Goal: Task Accomplishment & Management: Use online tool/utility

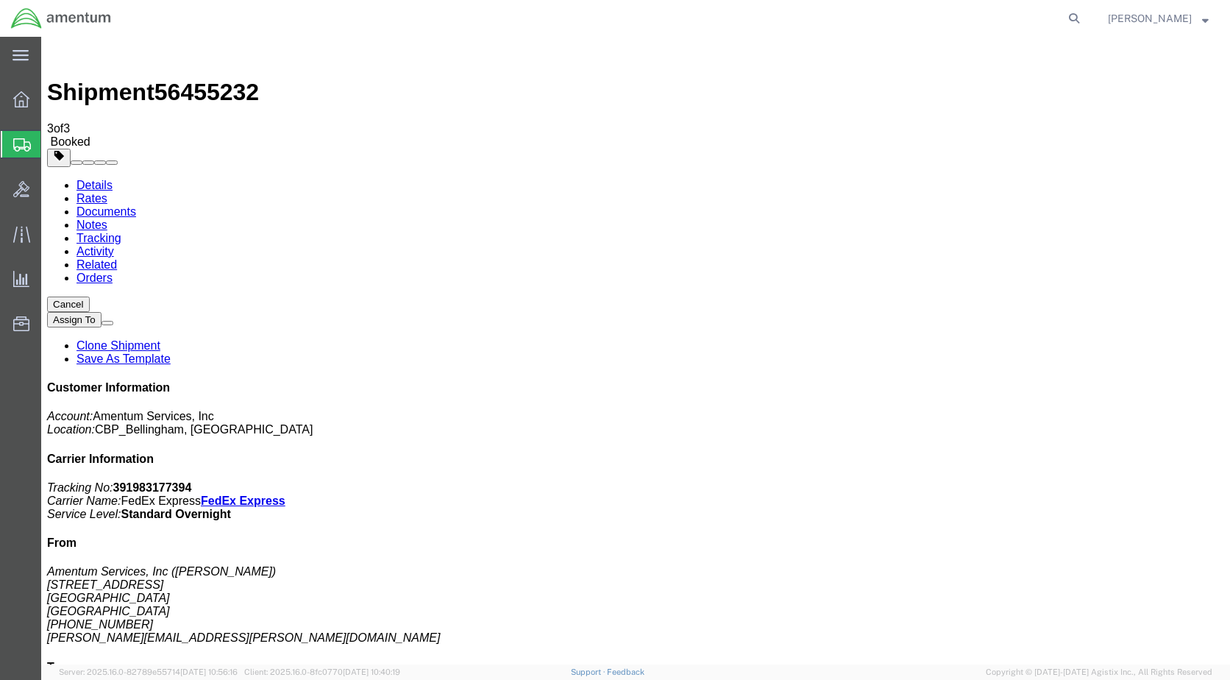
click at [0, 0] on span "Create Shipment" at bounding box center [0, 0] width 0 height 0
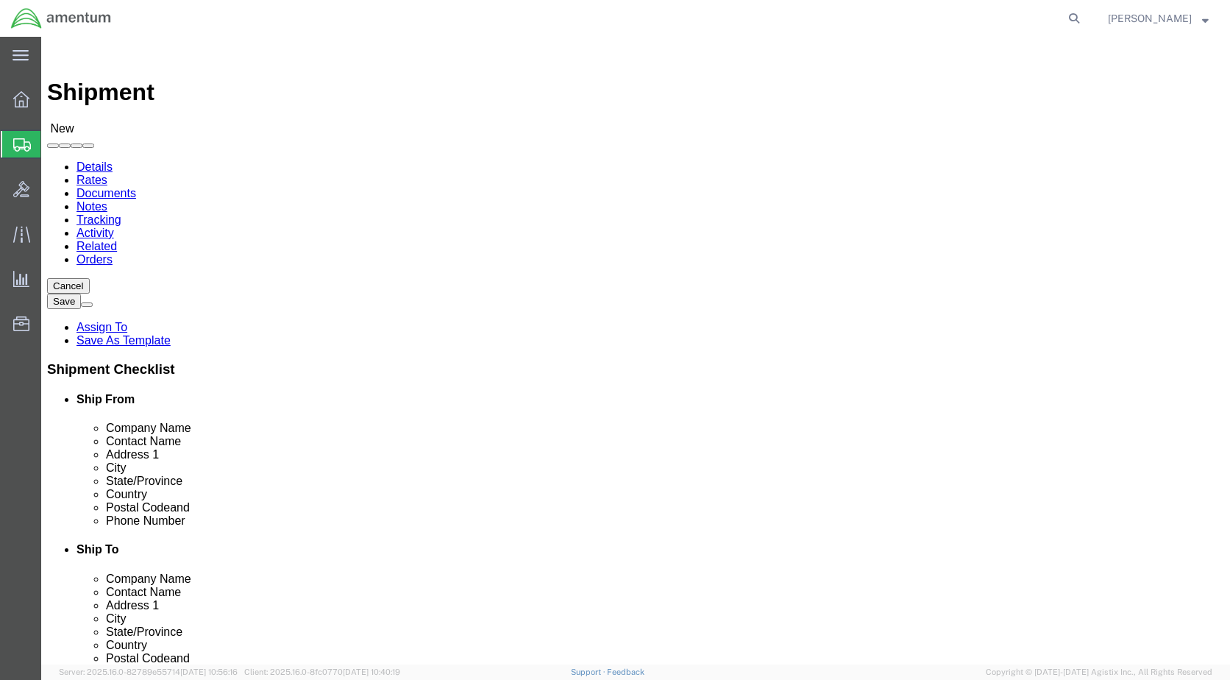
scroll to position [2649, 0]
select select "49918"
select select "WA"
select select "49914"
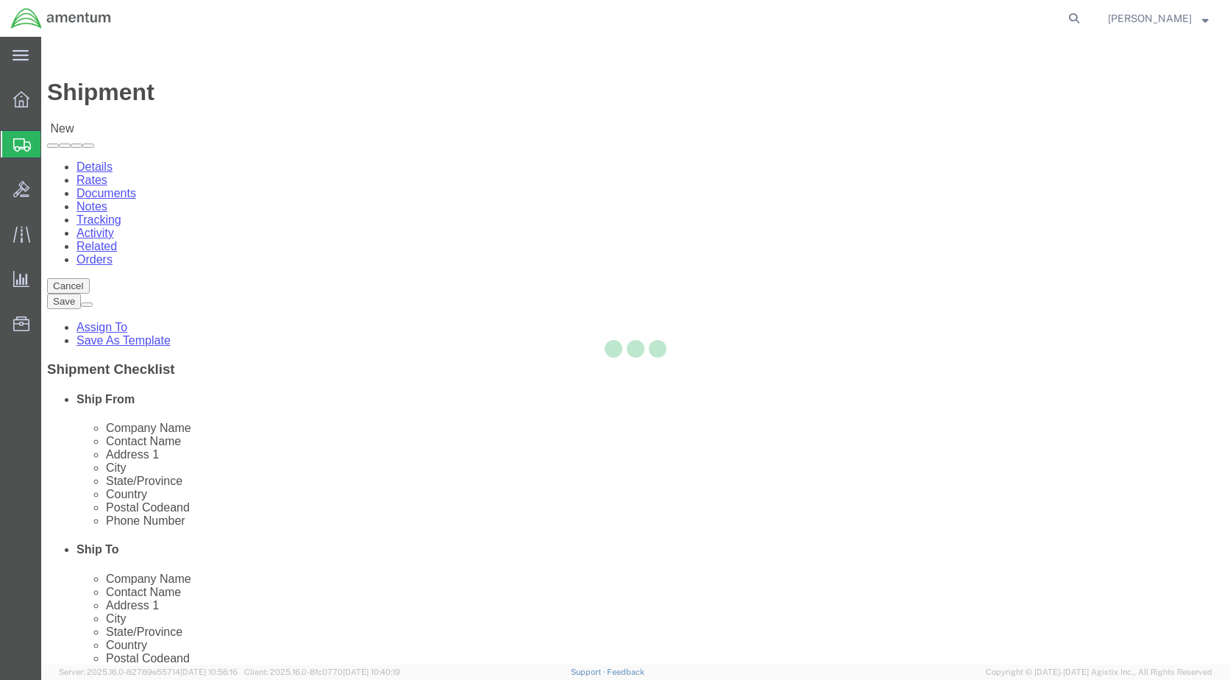
select select "[GEOGRAPHIC_DATA]"
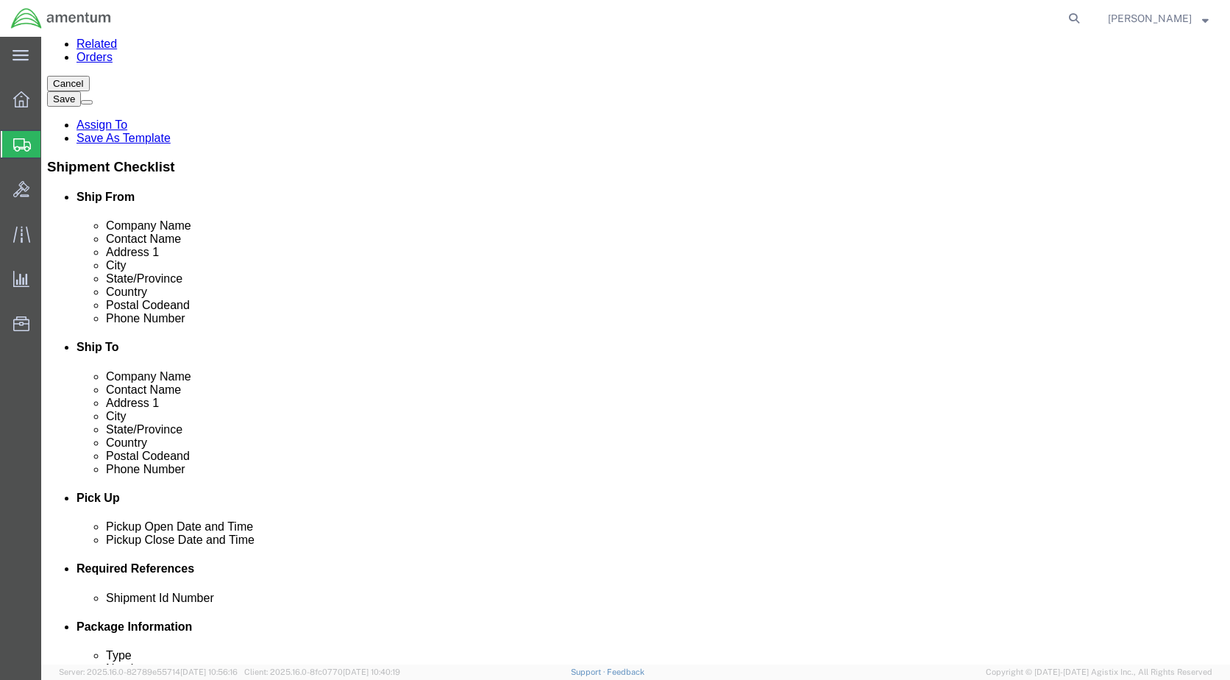
scroll to position [294, 0]
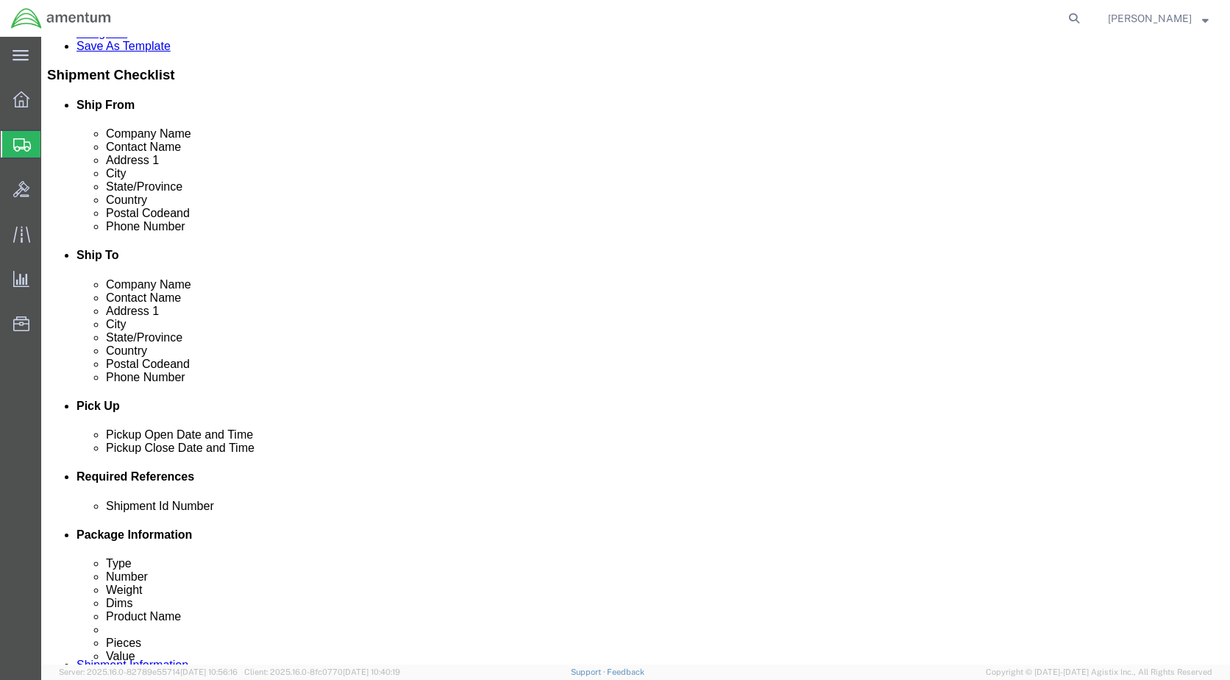
click div "[DATE] 12:00 PM"
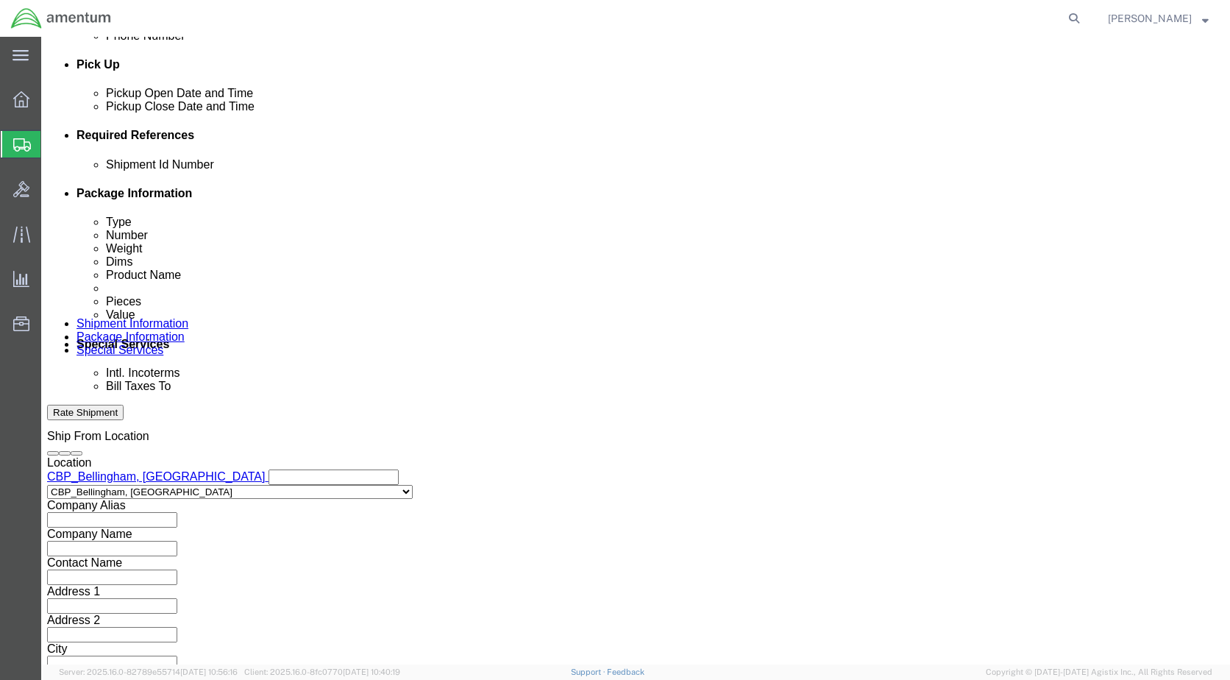
type input "3:00 PM"
click button "Apply"
click input "text"
type input "6118.03.03.2219.000.WBE.0000"
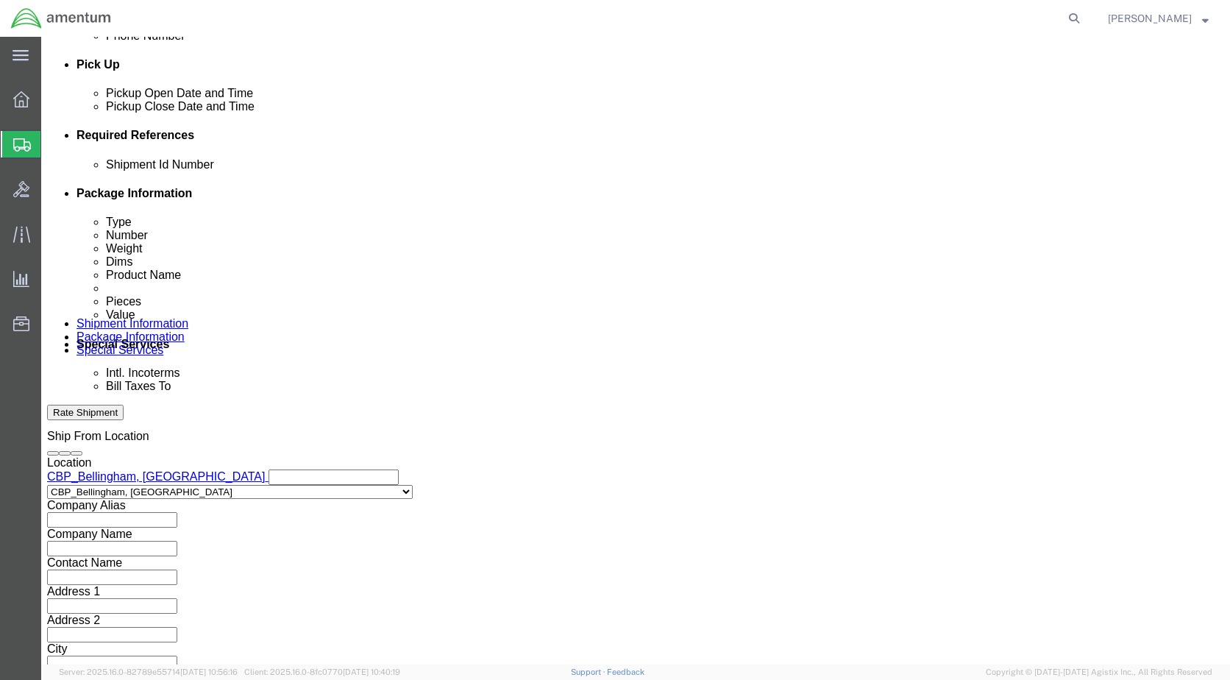
click button "Add reference"
drag, startPoint x: 379, startPoint y: 272, endPoint x: 383, endPoint y: 281, distance: 9.9
click select "Select Account Type Activity ID Airline Appointment Number ASN Batch Request # …"
select select "DEPT"
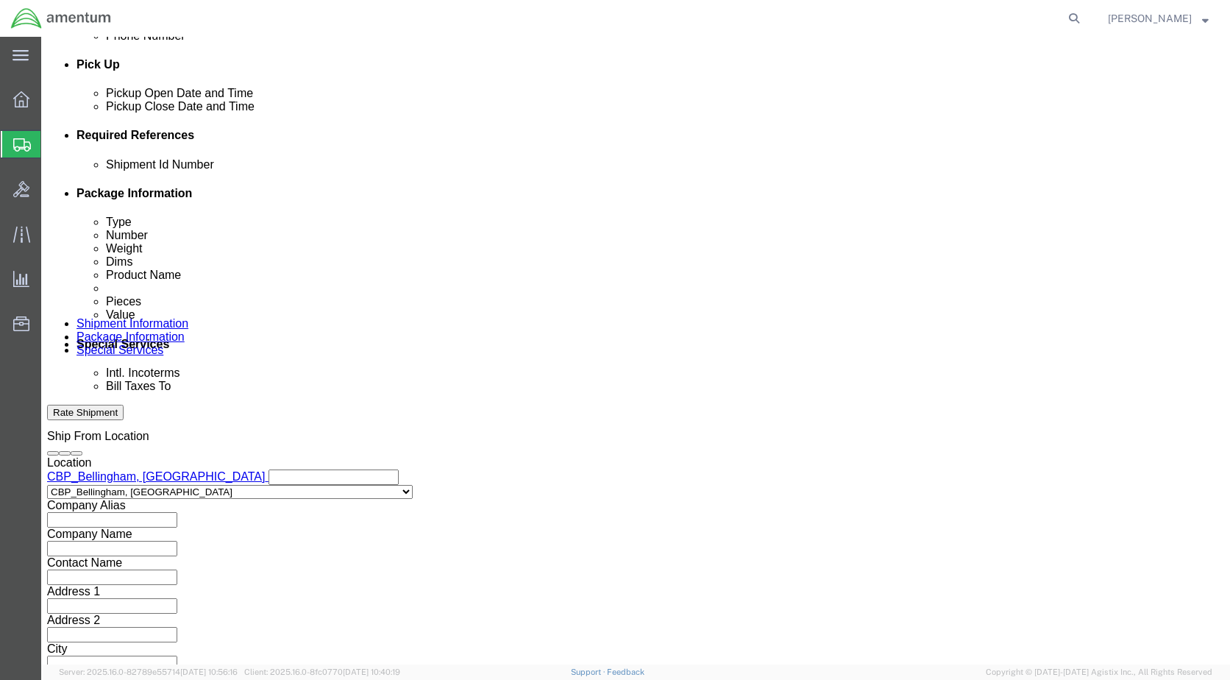
click select "Select Account Type Activity ID Airline Appointment Number ASN Batch Request # …"
click input "text"
type input "CBP"
click button "Add reference"
click select "Select Account Type Activity ID Airline Appointment Number ASN Batch Request # …"
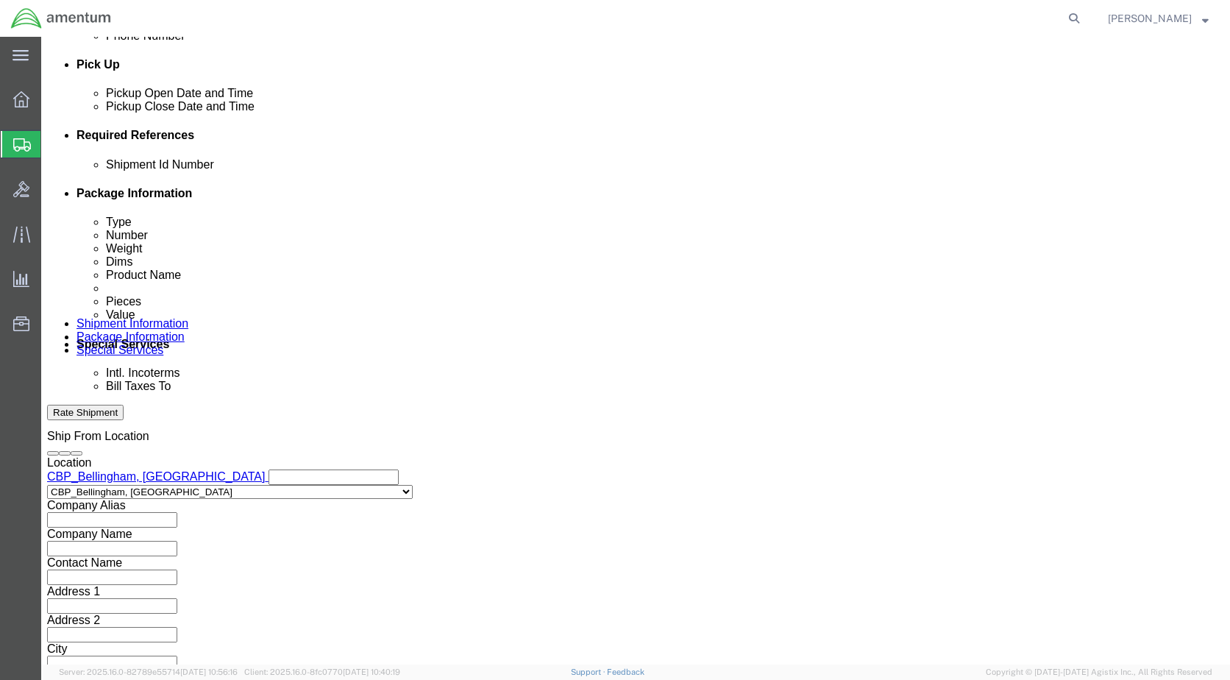
select select "CUSTREF"
click select "Select Account Type Activity ID Airline Appointment Number ASN Batch Request # …"
paste input "NRFI First Aid Kits p/n RE1013-101C"
type input "NRFI First Aid Kits p/n RE1013-101C"
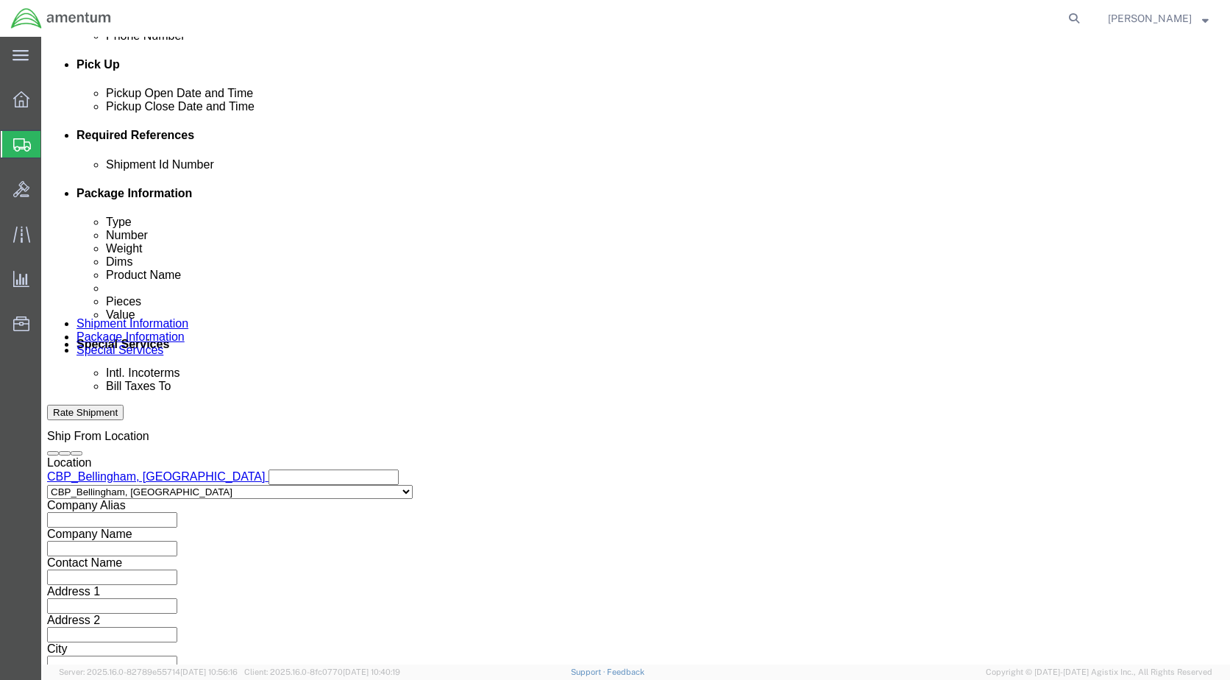
click button "Continue"
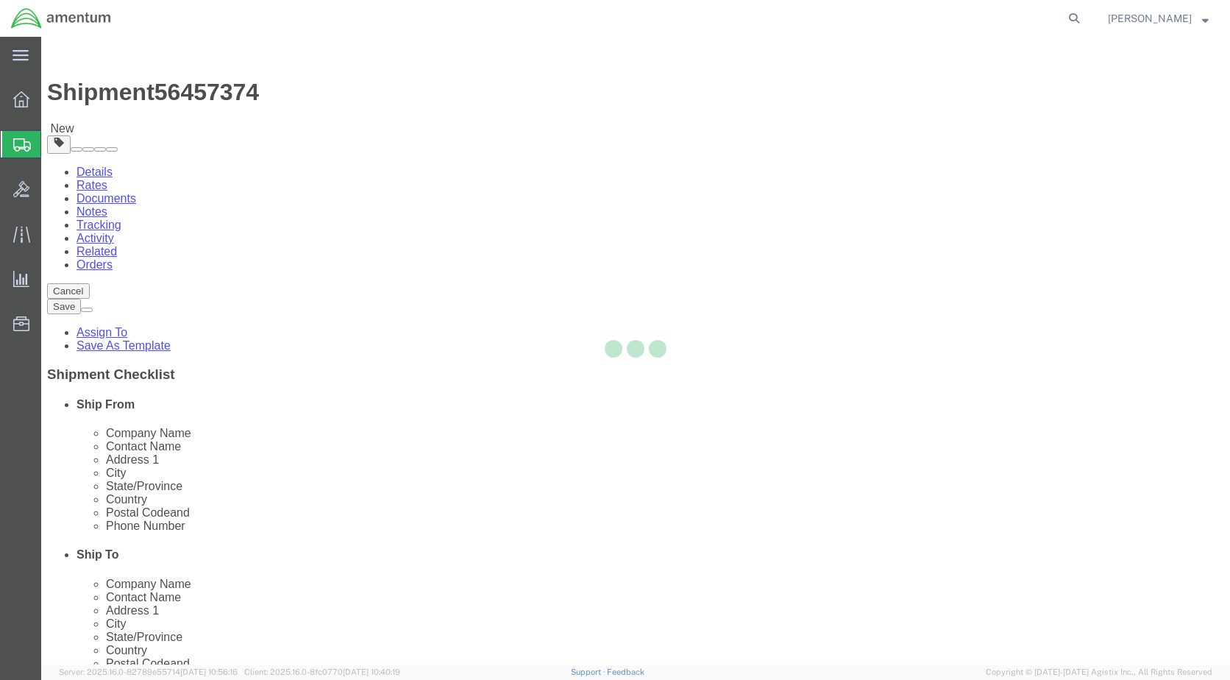
select select "CBOX"
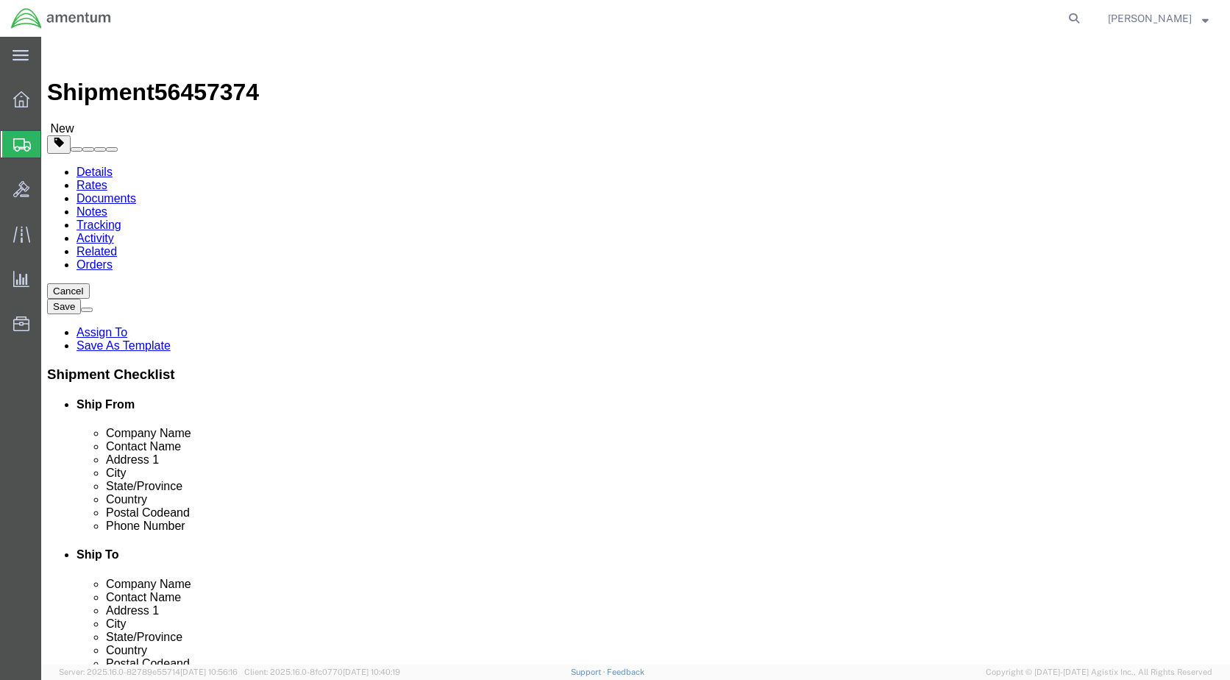
drag, startPoint x: 189, startPoint y: 325, endPoint x: 199, endPoint y: 316, distance: 13.5
click input "text"
type input "17"
type input "12"
type input "4"
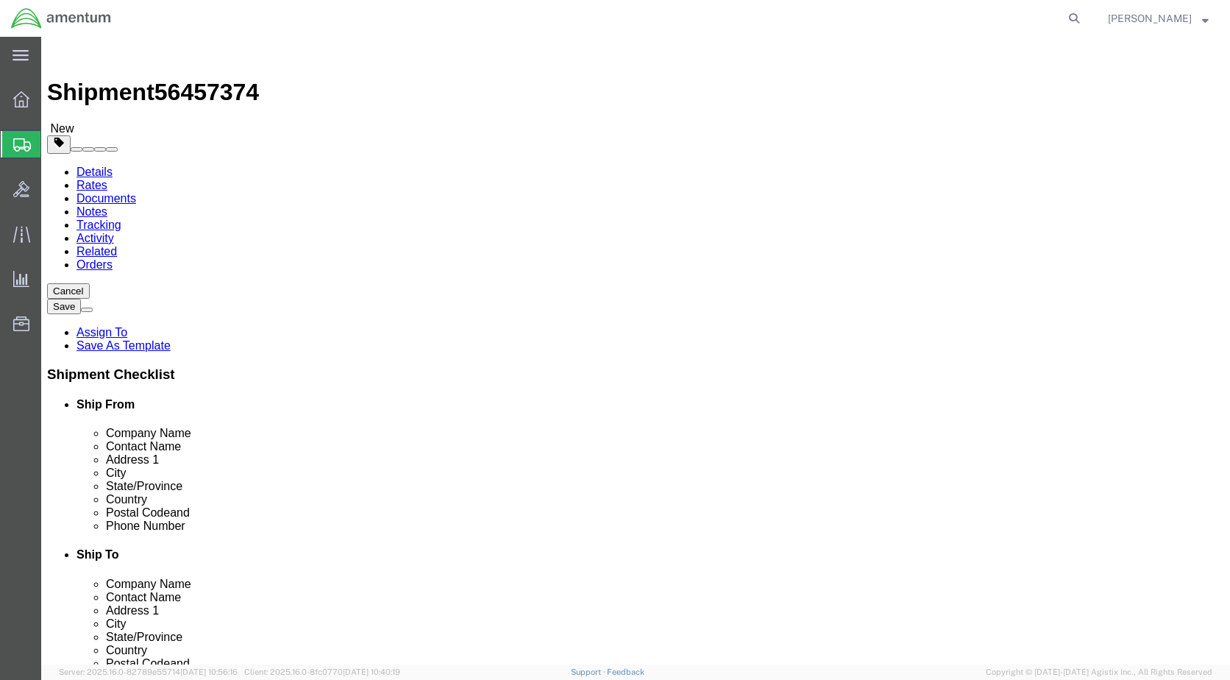
type input "3.00"
click link "Add Content"
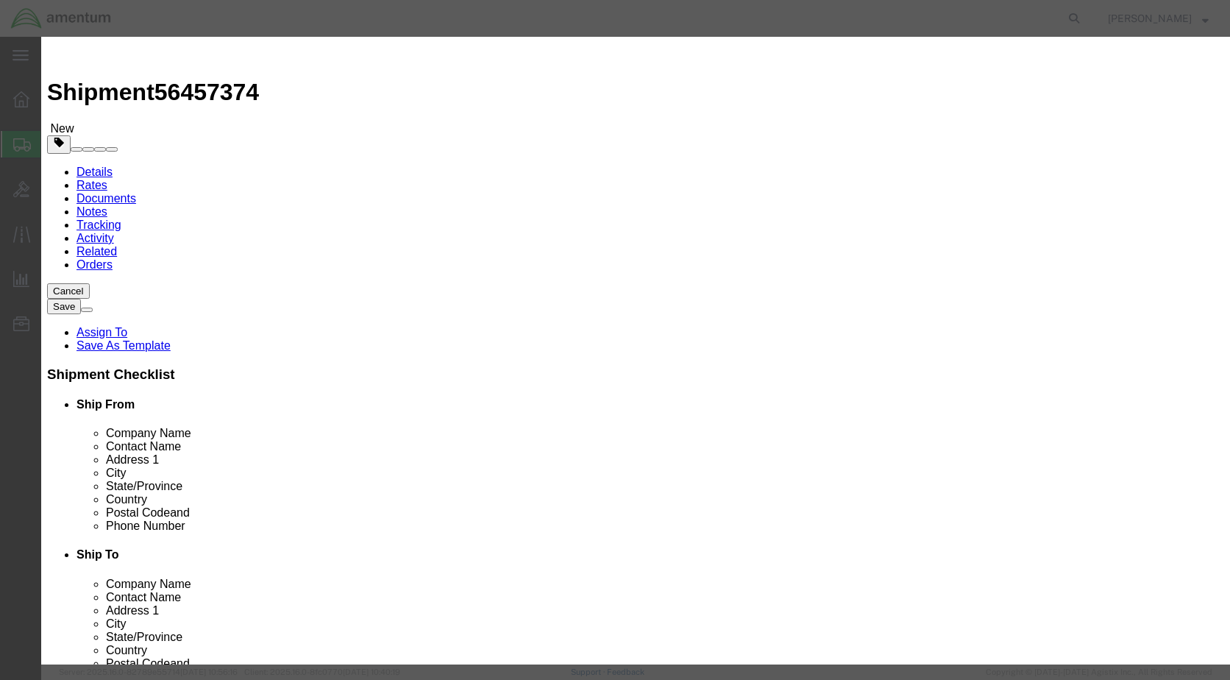
paste input "NRFI First Aid Kits p/n RE1013-101C"
type input "NRFI First Aid Kits p/n RE1013-101C"
type input "1"
type input "50.00"
click button "Save & Close"
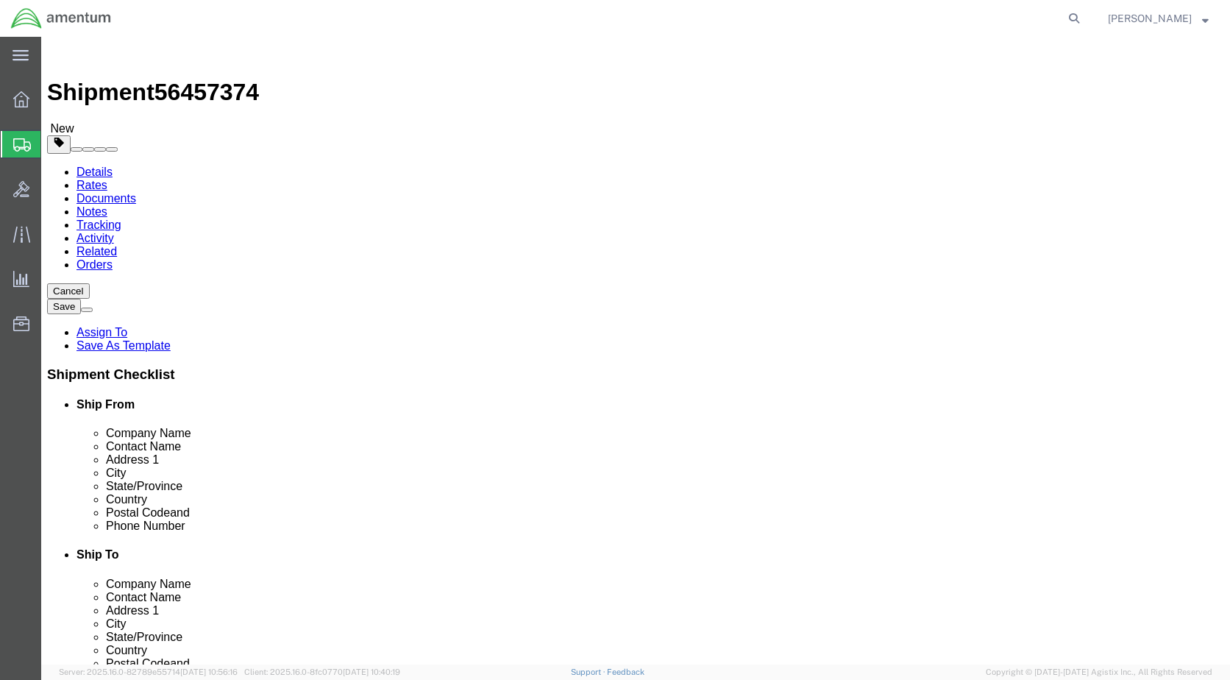
click button "Rate Shipment"
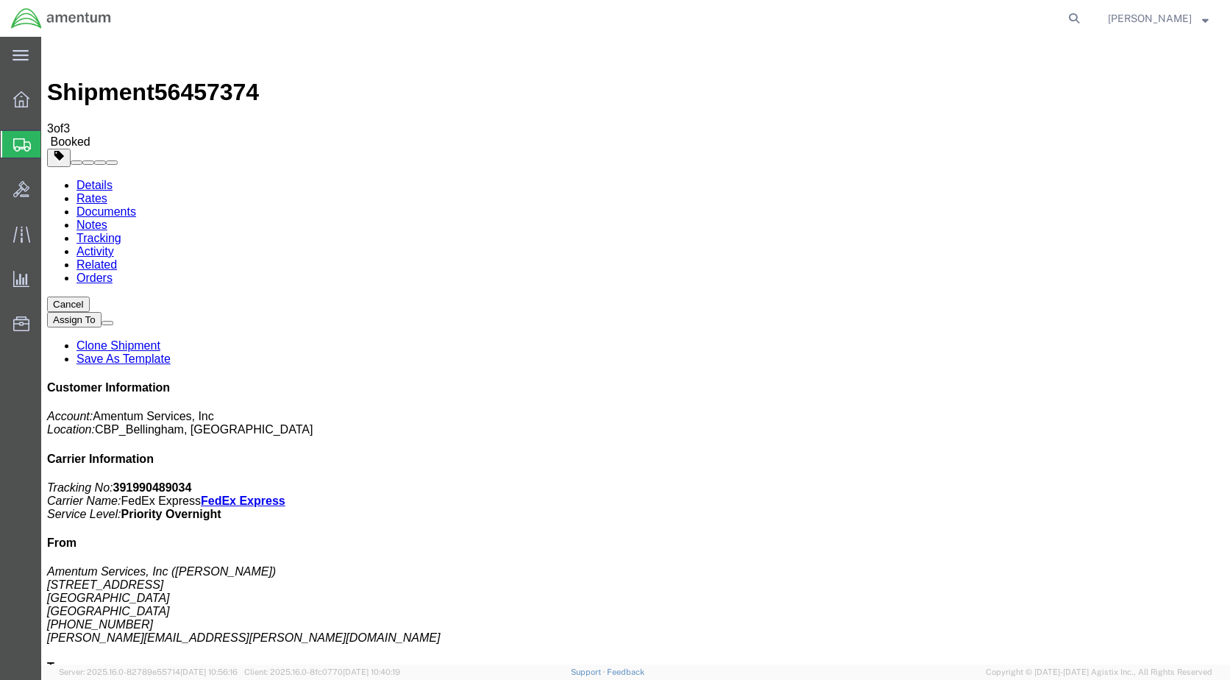
click at [0, 0] on span "Create Shipment" at bounding box center [0, 0] width 0 height 0
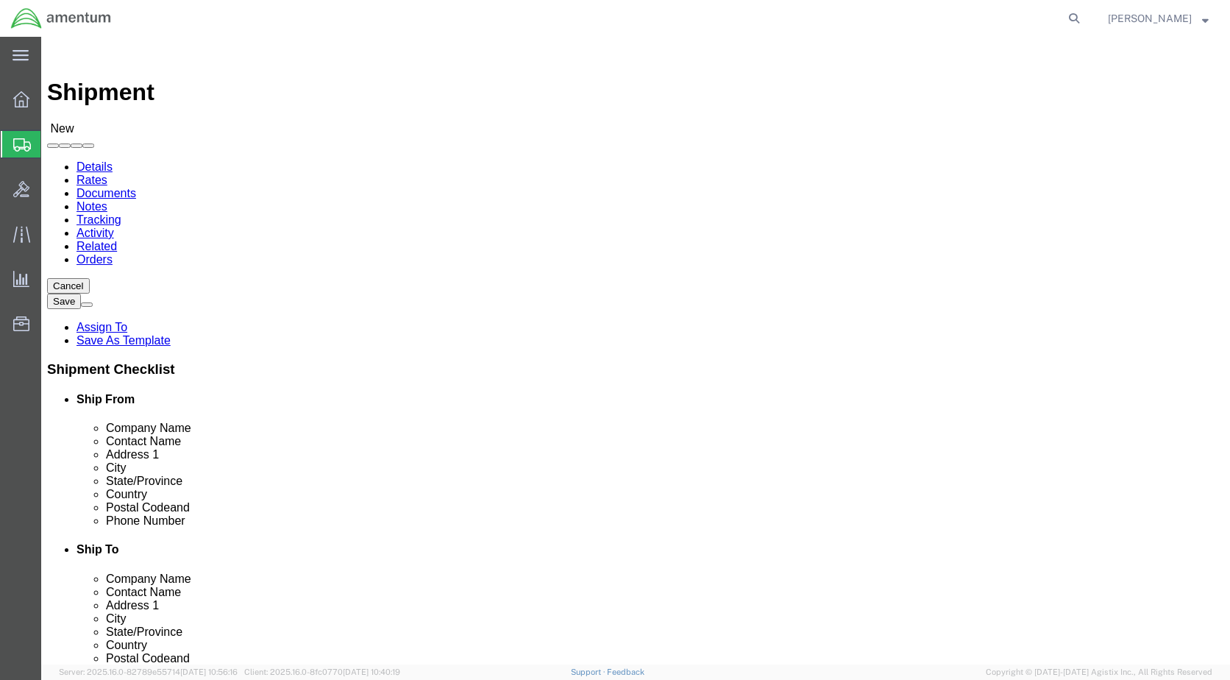
scroll to position [2502, 0]
select select "49918"
select select "WA"
select select "49946"
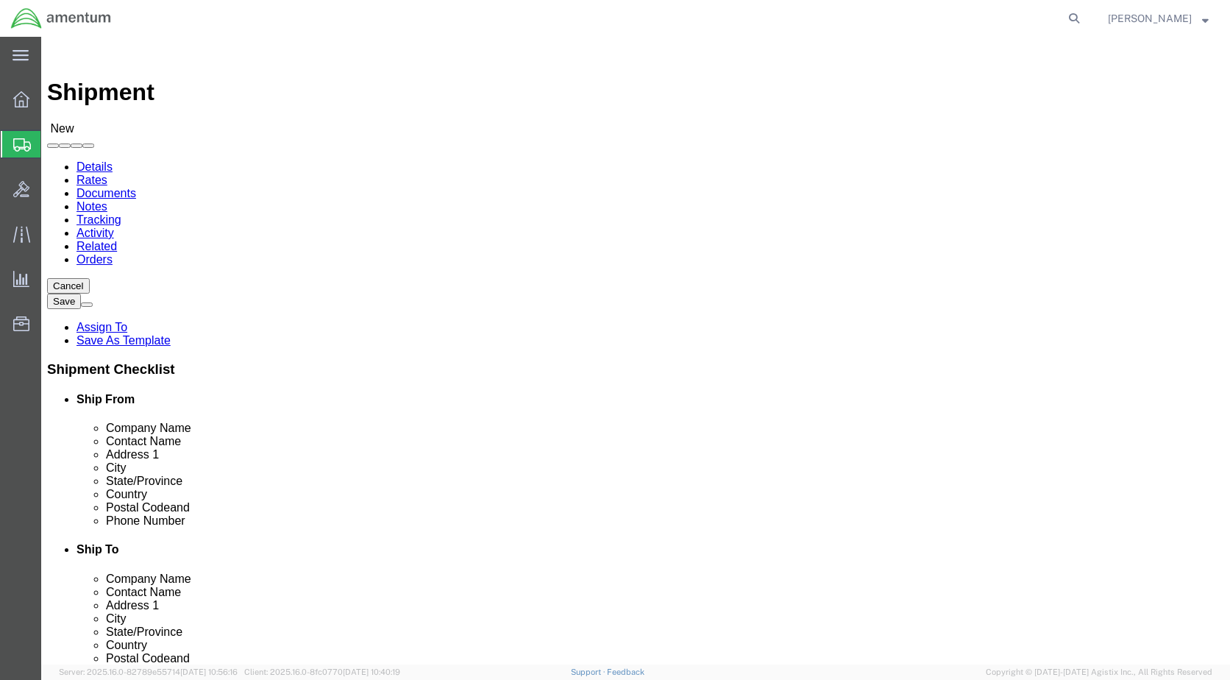
select select "CA"
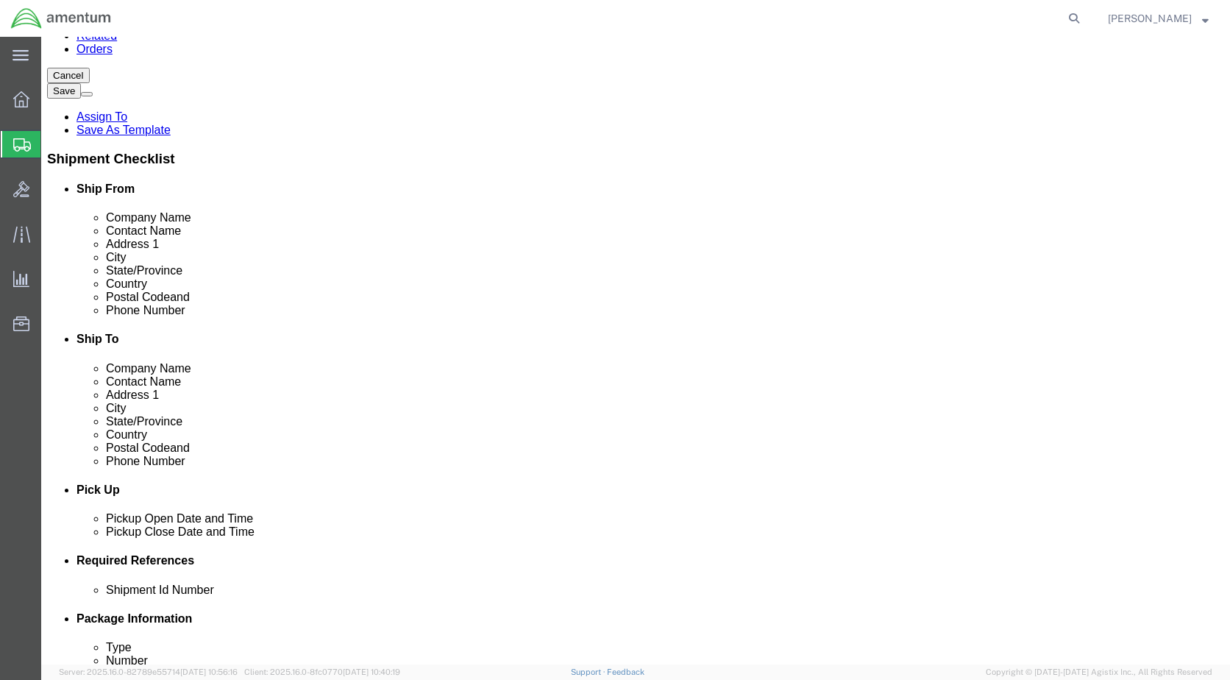
scroll to position [221, 0]
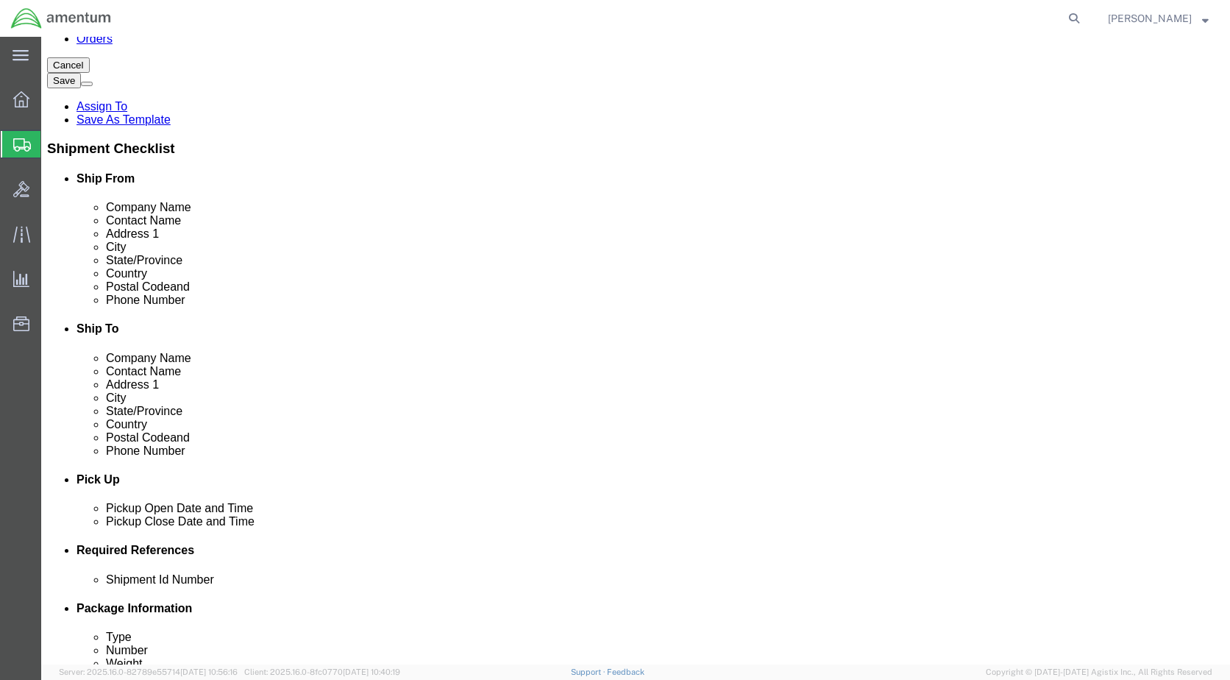
click div "[DATE] 12:00 PM"
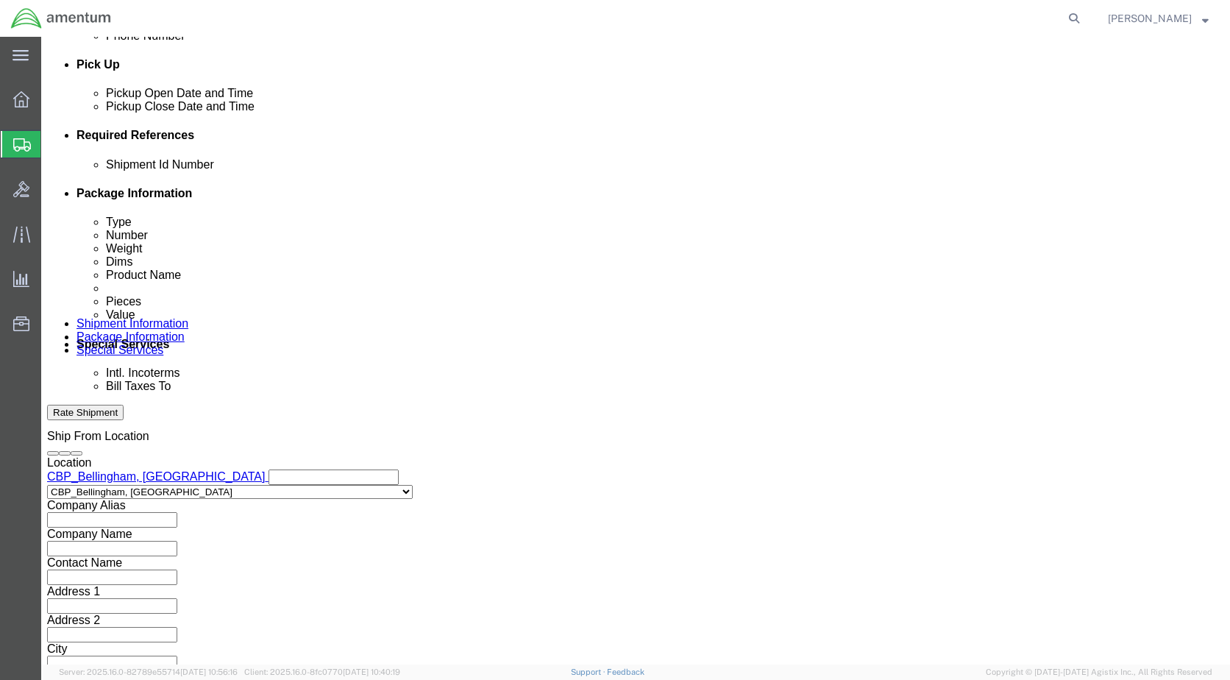
type input "3:00 PM"
click button "Apply"
click input "text"
drag, startPoint x: 383, startPoint y: 227, endPoint x: 309, endPoint y: 261, distance: 81.4
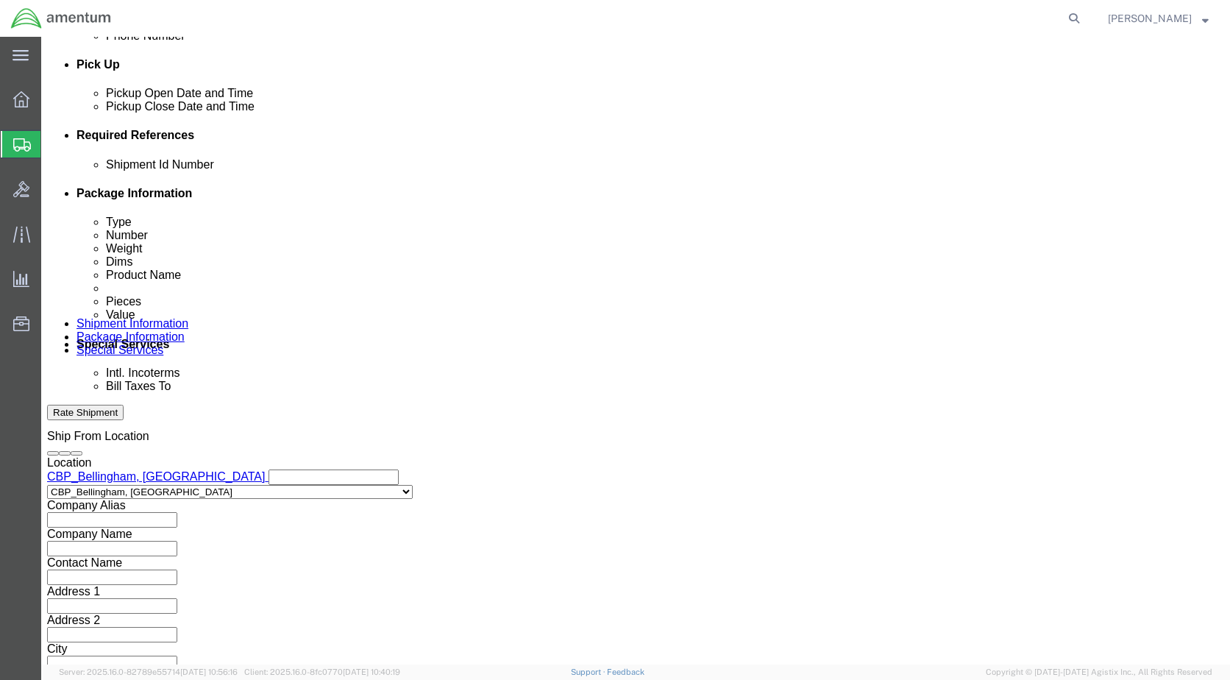
click div "References Add reference"
drag, startPoint x: 239, startPoint y: 280, endPoint x: 276, endPoint y: 270, distance: 38.2
click div "Shipment Id Number 6118.03.03.2219.000.WBE"
drag, startPoint x: 277, startPoint y: 272, endPoint x: 267, endPoint y: 269, distance: 10.5
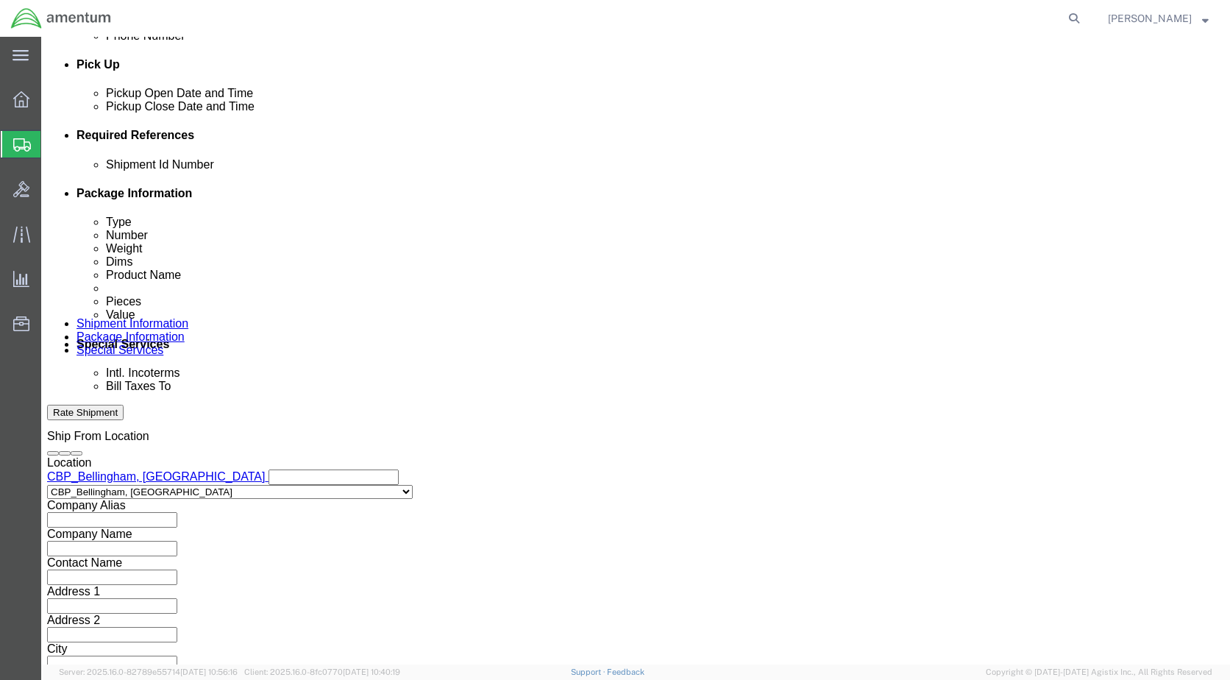
click input "6118.03.03.2219.000.WBE"
type input "6118.03.03.2219.000.WBE.0000"
click div "Shipment Id Number 6118.03.03.2219.000.WBE.0000 Select Account Type Activity ID…"
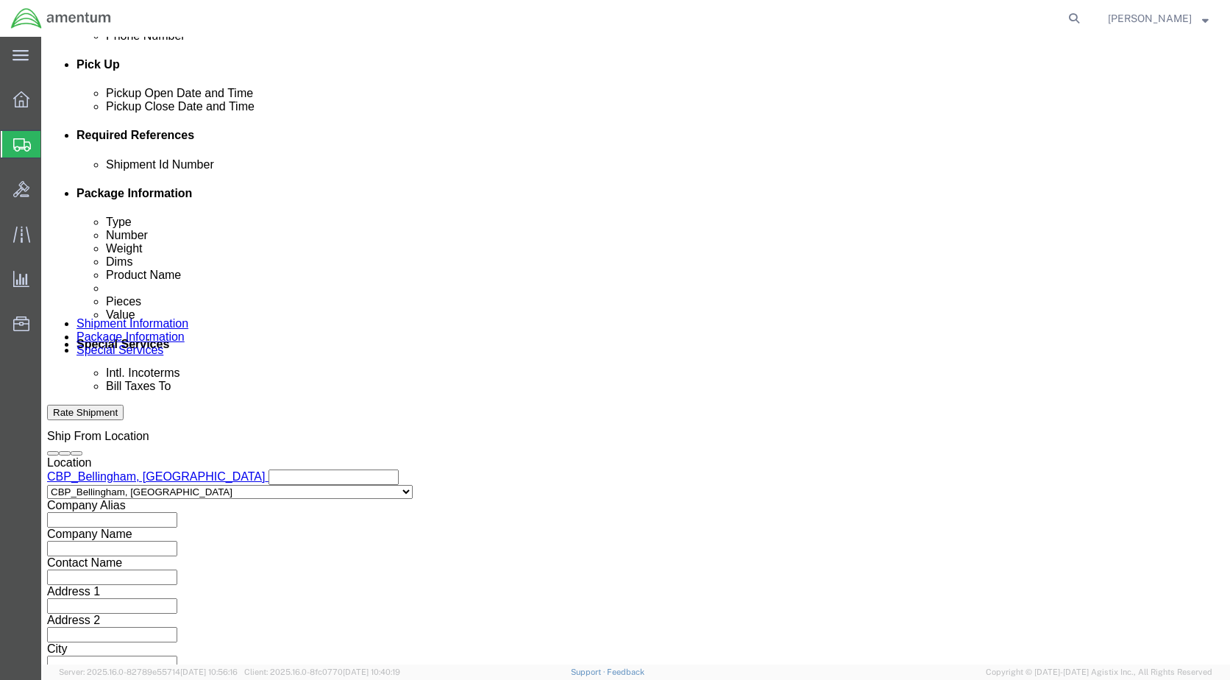
click button "Add reference"
click select "Select Account Type Activity ID Airline Appointment Number ASN Batch Request # …"
select select "DEPT"
click select "Select Account Type Activity ID Airline Appointment Number ASN Batch Request # …"
click input "text"
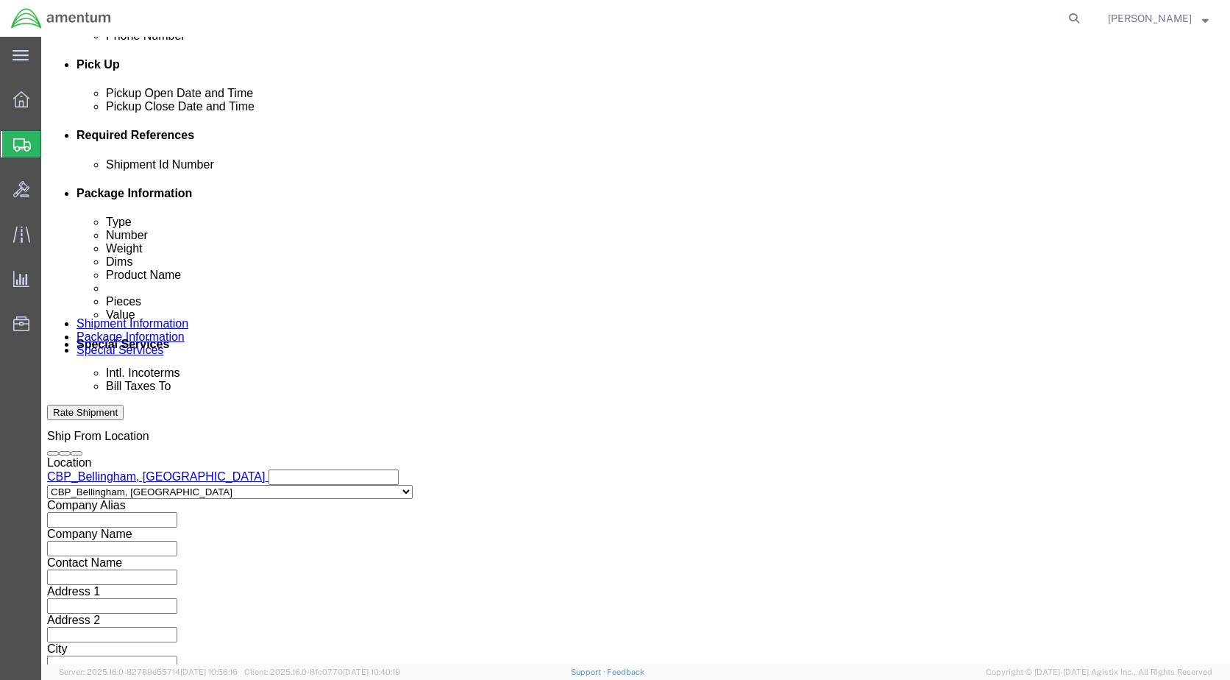
type input "CBP"
click button "Add reference"
click select "Select Account Type Activity ID Airline Appointment Number ASN Batch Request # …"
select select "CUSTREF"
click select "Select Account Type Activity ID Airline Appointment Number ASN Batch Request # …"
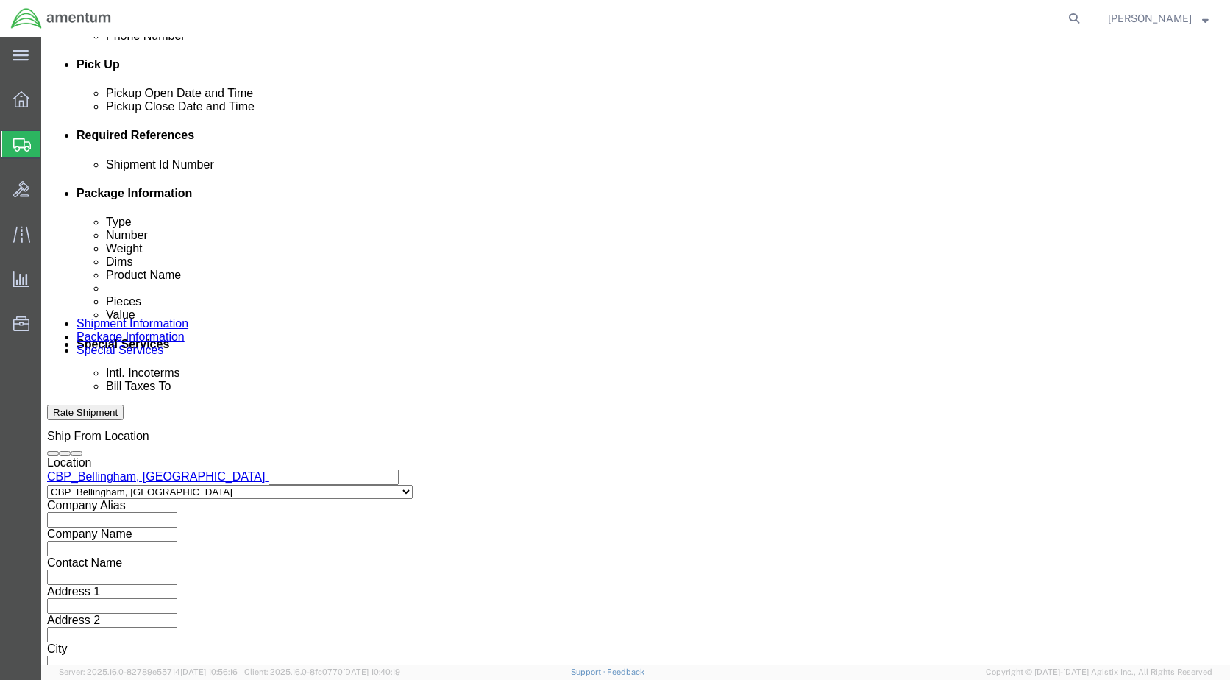
paste input "323576"
type input "323576"
click button "Continue"
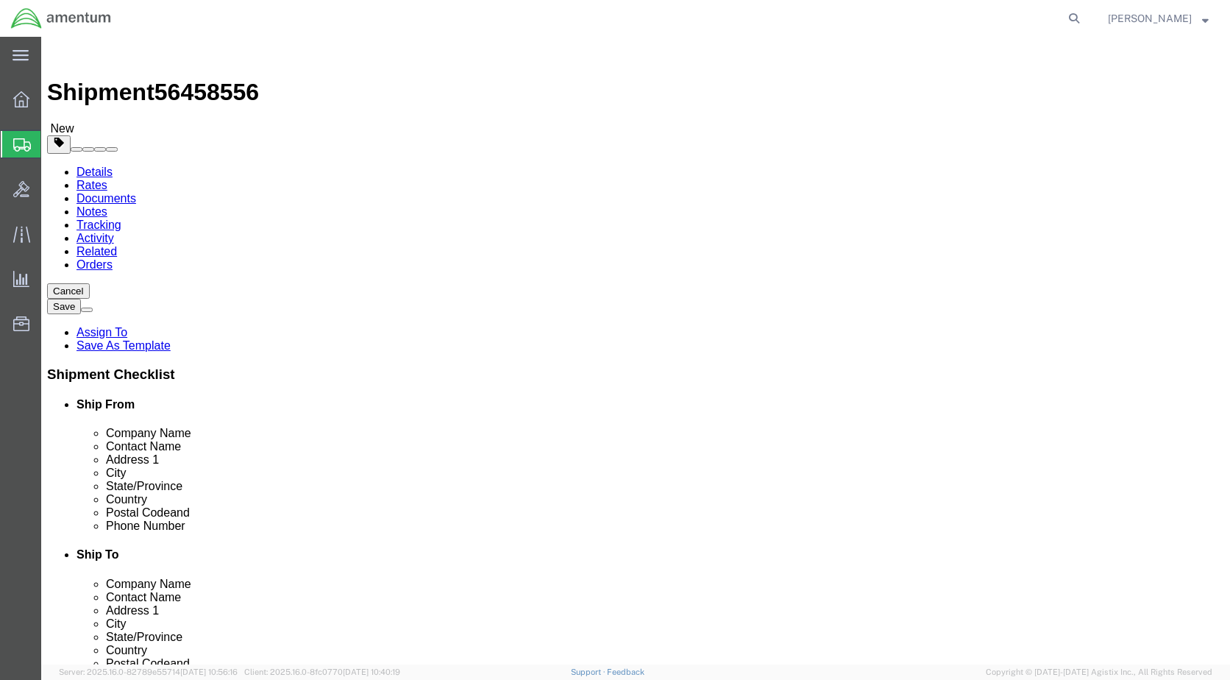
click input "text"
click select "Select BCK Boxes Bale(s) Basket(s) Bolt(s) Bottle(s) Buckets Bulk Bundle(s) Can…"
select select "SBX"
click select "Select BCK Boxes Bale(s) Basket(s) Bolt(s) Bottle(s) Buckets Bulk Bundle(s) Can…"
type input "12.25"
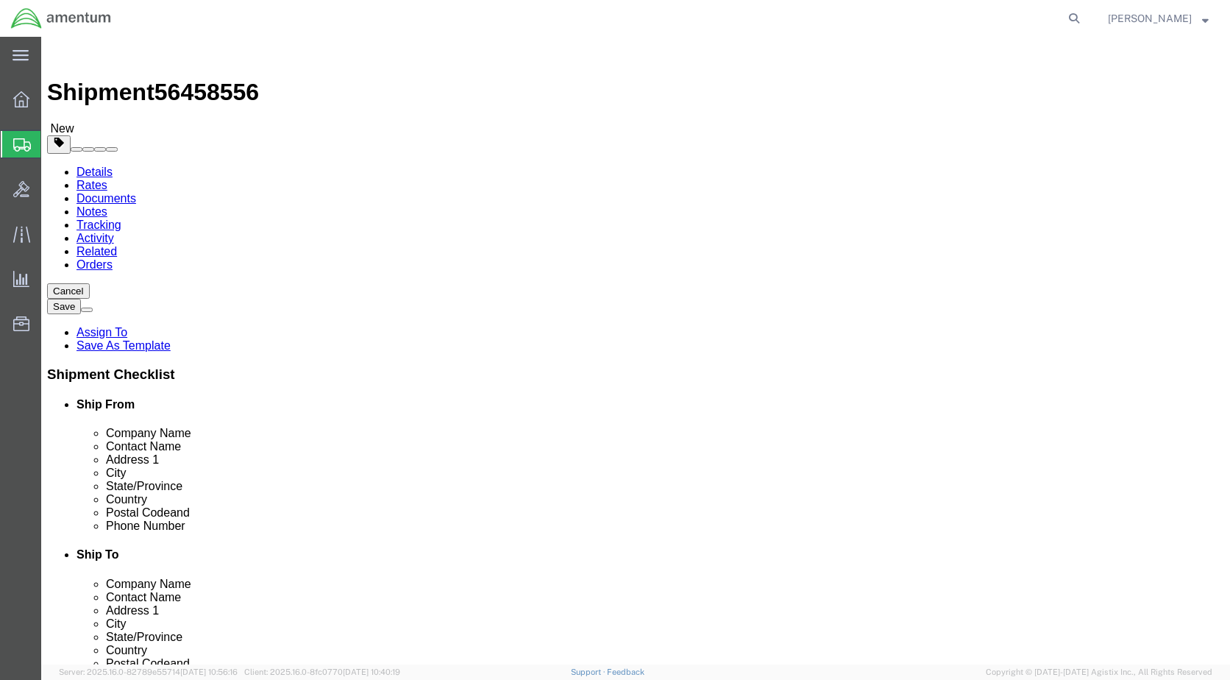
type input "11.00"
type input "1.50"
drag, startPoint x: 177, startPoint y: 353, endPoint x: 185, endPoint y: 366, distance: 15.9
click input "0.00"
type input "1.00"
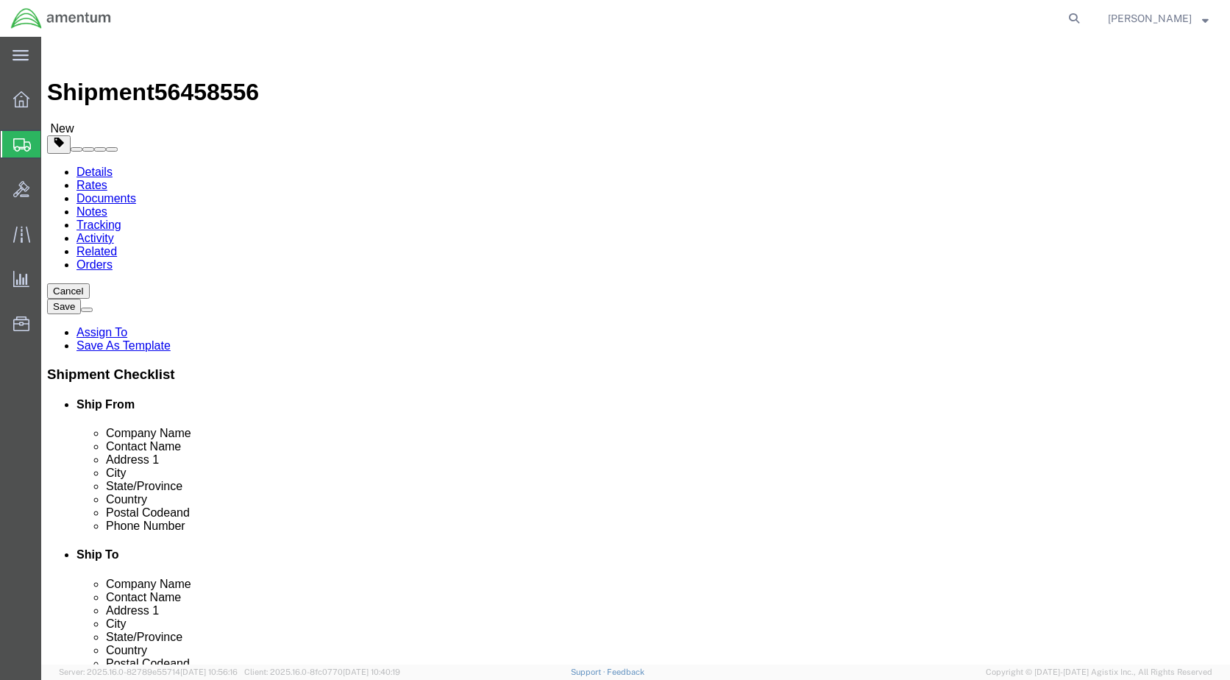
click div "Package Content # 1 1 x Small Box Package Type Select BCK Boxes Bale(s) Basket(…"
click link "Add Content"
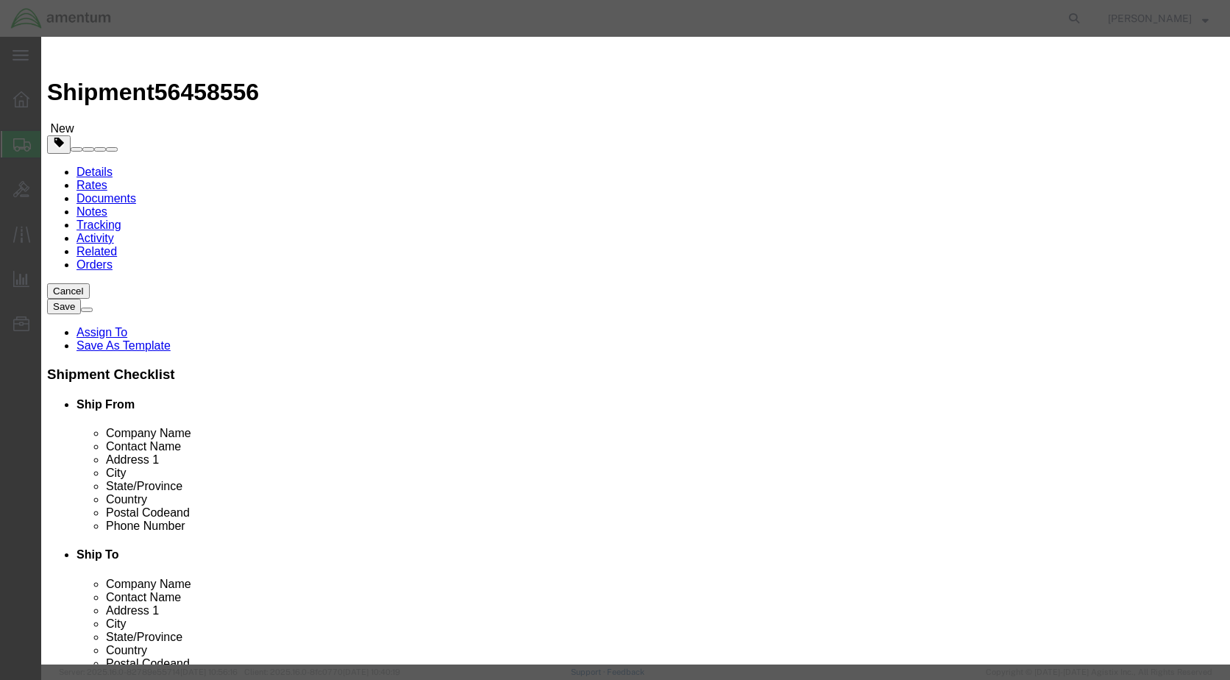
click input "text"
type input "SWITCH"
type input "1"
type input "2500.00"
click button "Save & Close"
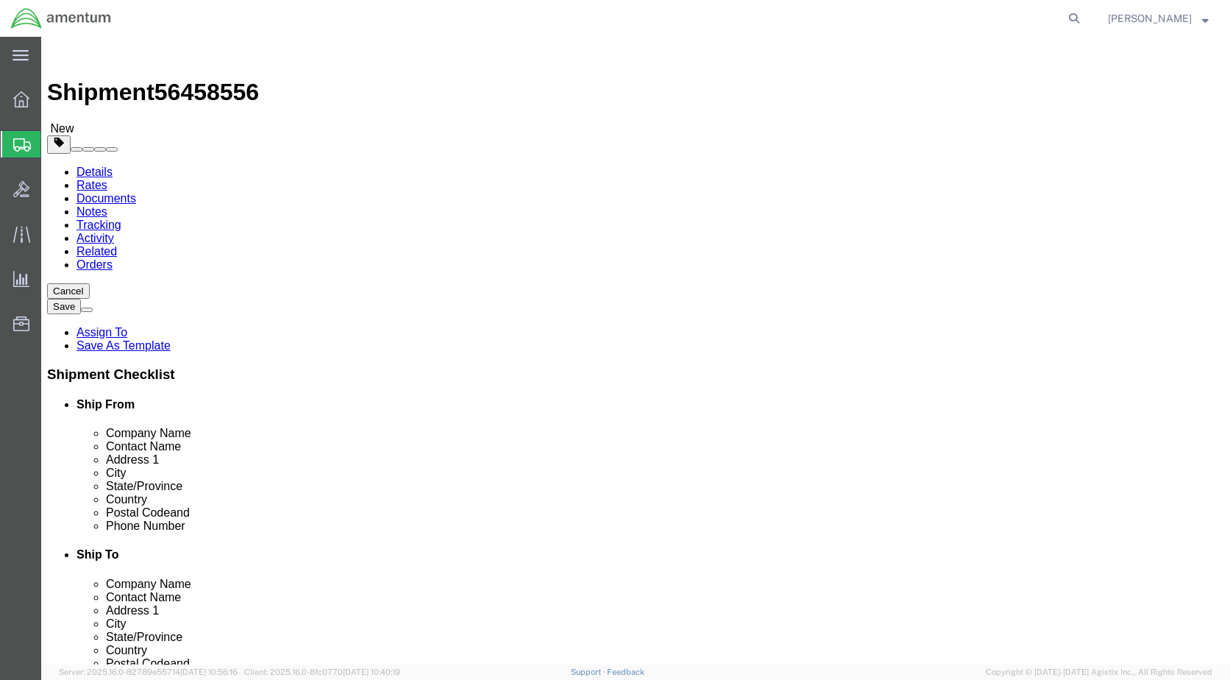
click button "Rate Shipment"
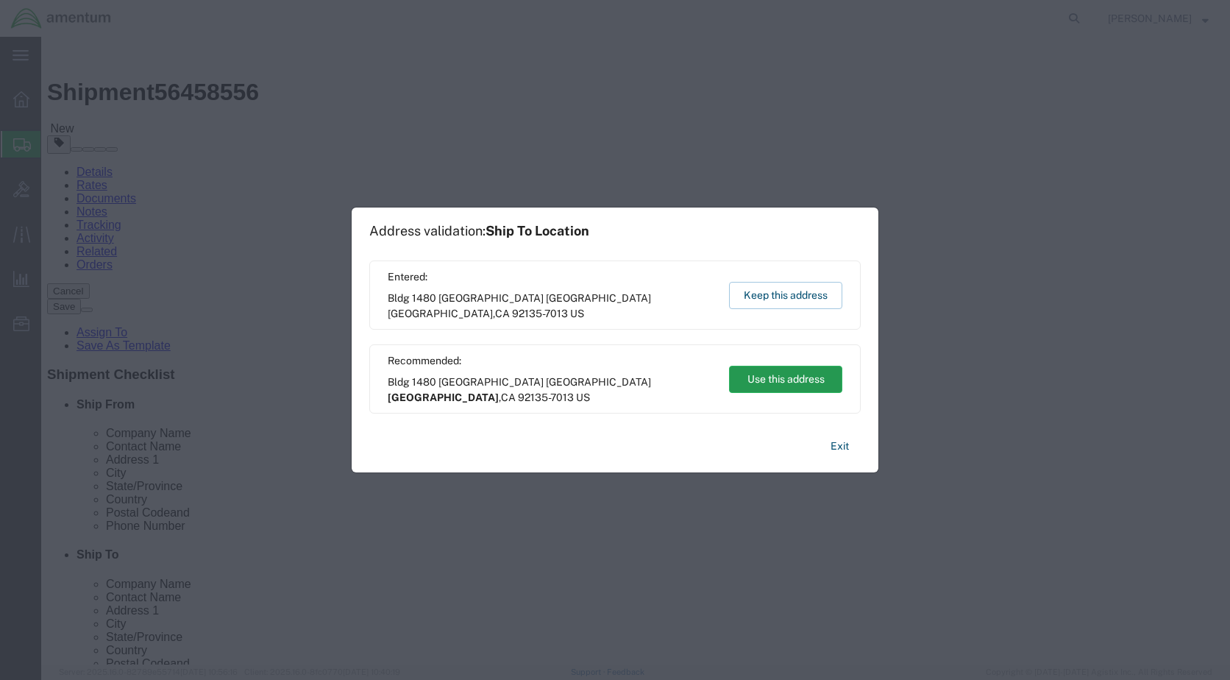
click at [739, 370] on button "Use this address" at bounding box center [785, 379] width 113 height 27
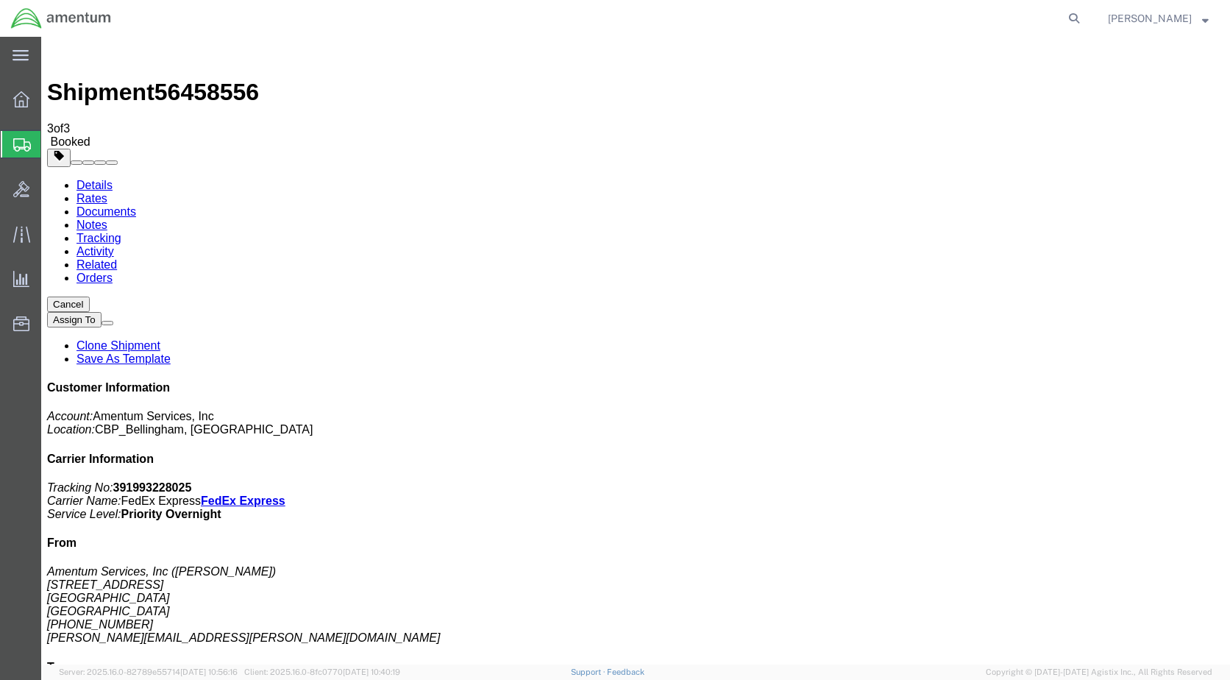
drag, startPoint x: 520, startPoint y: 260, endPoint x: 415, endPoint y: 350, distance: 138.3
